Goal: Task Accomplishment & Management: Manage account settings

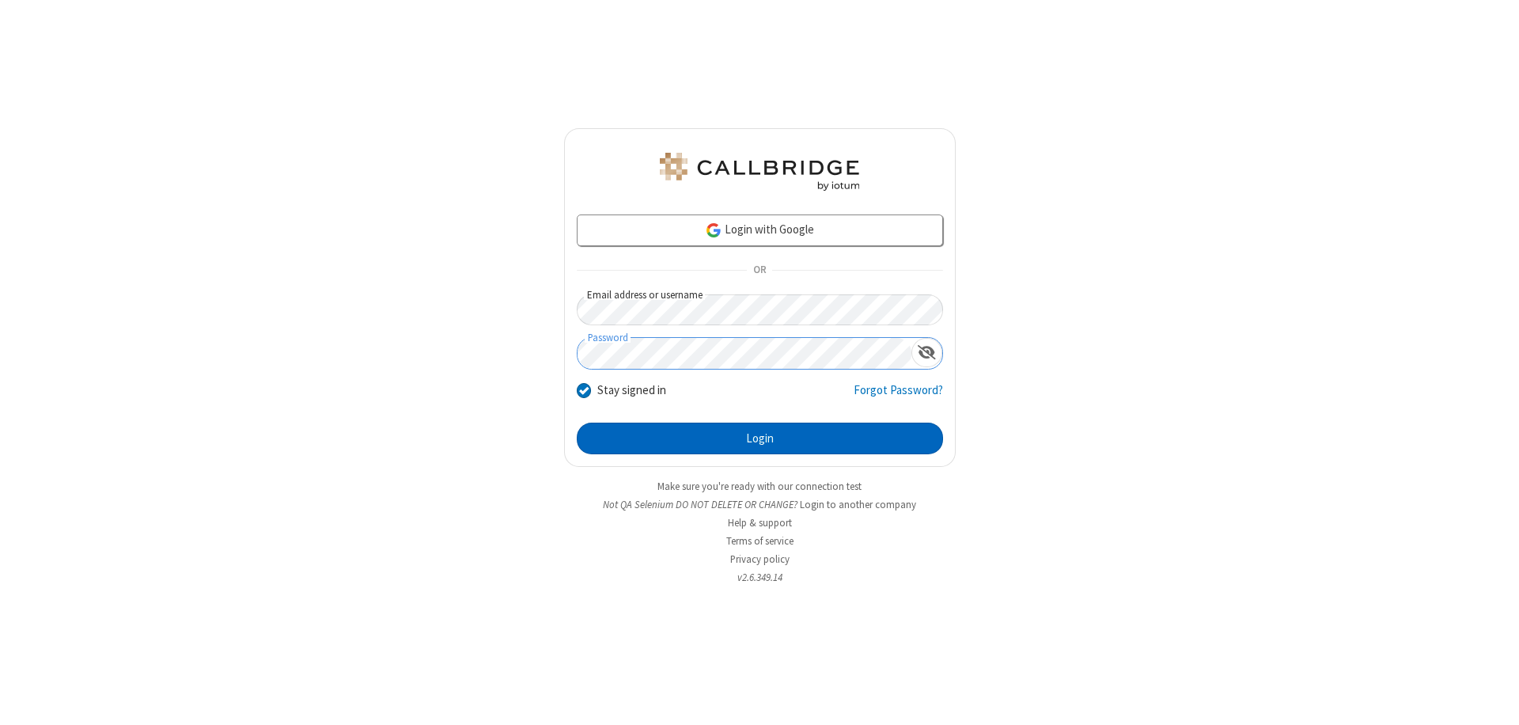
click at [760, 438] on button "Login" at bounding box center [760, 439] width 366 height 32
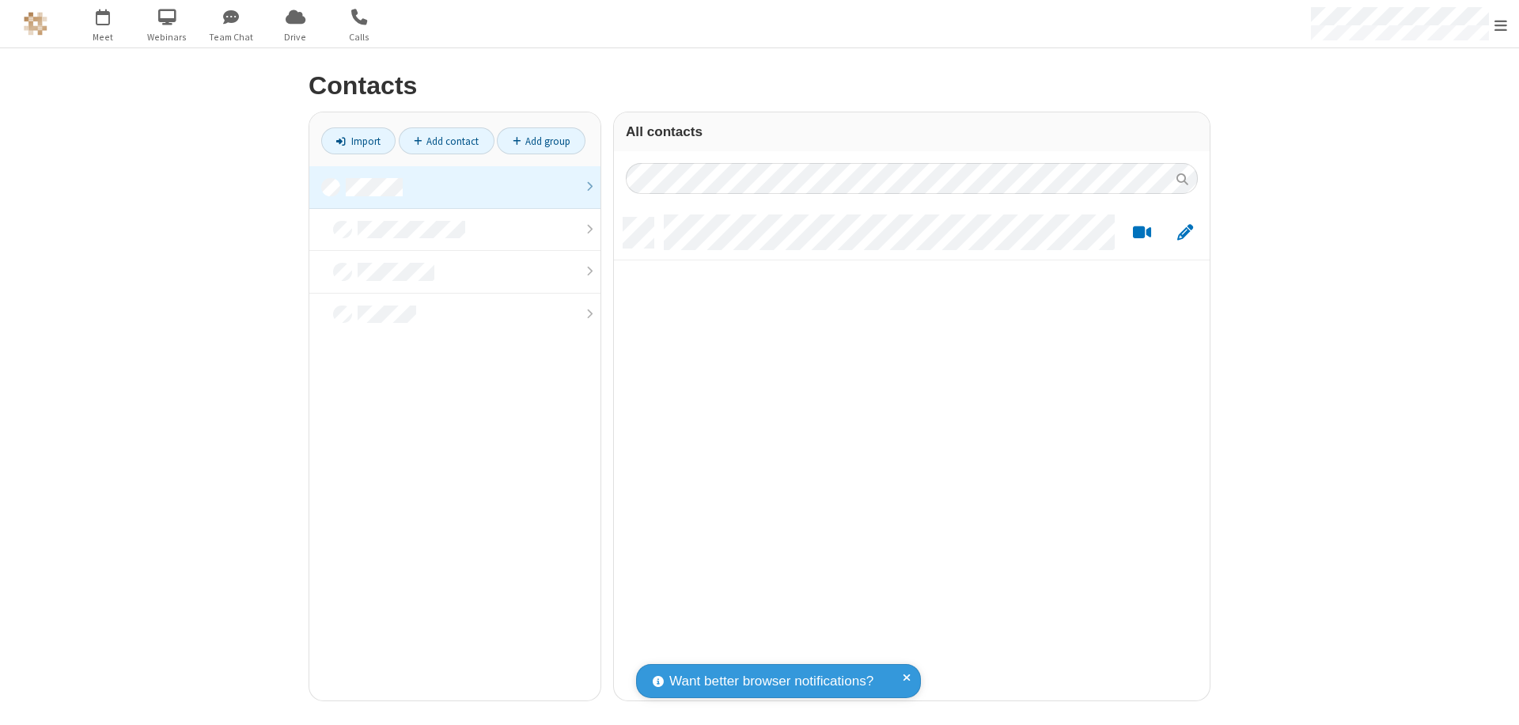
click at [455, 187] on link at bounding box center [454, 187] width 291 height 43
click at [1185, 232] on span "Edit" at bounding box center [1185, 233] width 16 height 20
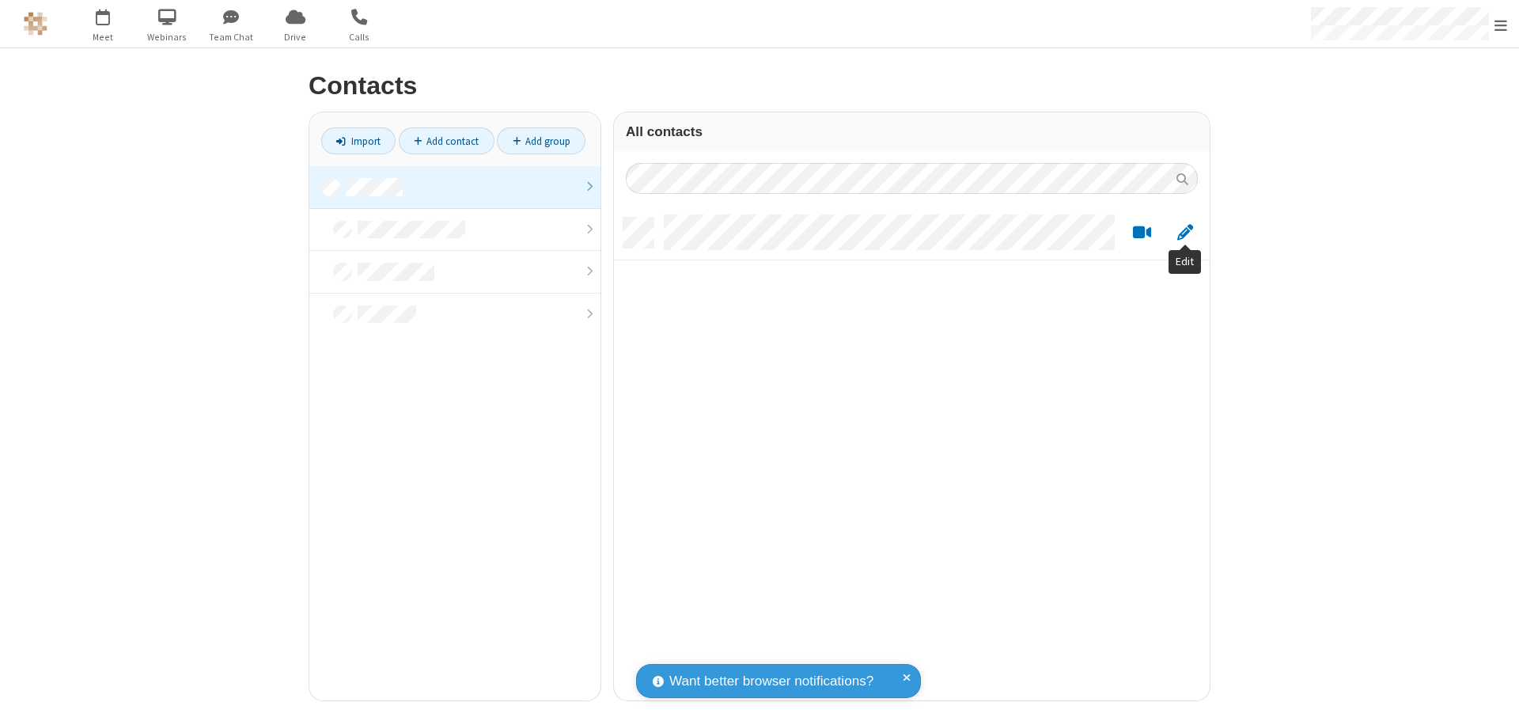
scroll to position [483, 584]
click at [455, 187] on link at bounding box center [454, 187] width 291 height 43
